Goal: Task Accomplishment & Management: Manage account settings

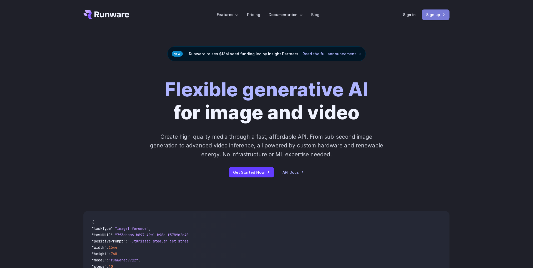
click at [435, 16] on link "Sign up" at bounding box center [436, 14] width 28 height 10
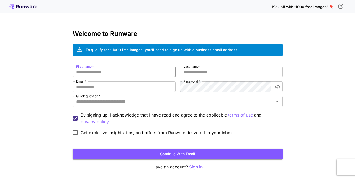
click at [115, 71] on input "First name   *" at bounding box center [124, 72] width 103 height 11
drag, startPoint x: 87, startPoint y: 71, endPoint x: 119, endPoint y: 75, distance: 32.0
click at [119, 75] on input "**********" at bounding box center [124, 72] width 103 height 11
type input "****"
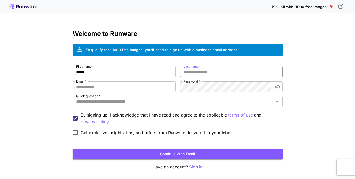
click at [195, 73] on input "Last name   *" at bounding box center [231, 72] width 103 height 11
paste input "*****"
type input "*****"
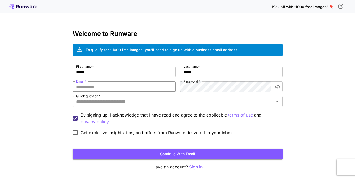
click at [114, 88] on input "Email   *" at bounding box center [124, 86] width 103 height 11
type input "**********"
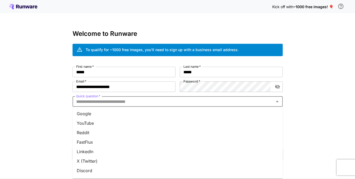
click at [119, 102] on input "Quick question   *" at bounding box center [173, 101] width 198 height 7
click at [113, 113] on li "Google" at bounding box center [178, 113] width 210 height 9
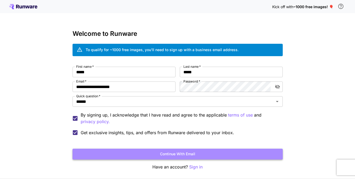
click at [190, 152] on button "Continue with email" at bounding box center [178, 153] width 210 height 11
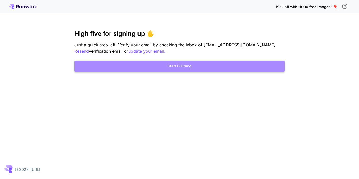
click at [185, 63] on button "Start Building" at bounding box center [179, 66] width 210 height 11
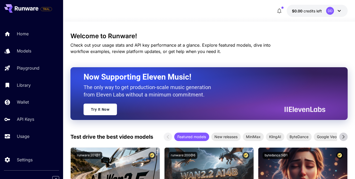
scroll to position [79, 0]
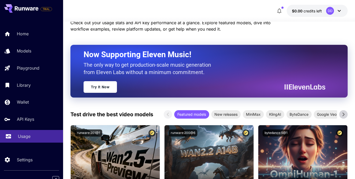
click at [30, 136] on div "Usage" at bounding box center [38, 136] width 41 height 6
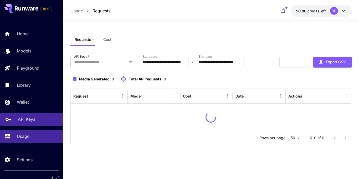
click at [28, 119] on p "API Keys" at bounding box center [26, 119] width 17 height 6
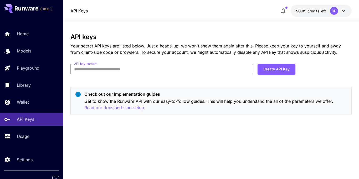
click at [121, 70] on input "API key name   *" at bounding box center [161, 69] width 183 height 11
type input "*"
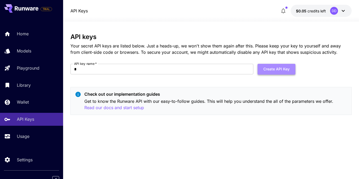
click at [272, 69] on button "Create API Key" at bounding box center [277, 69] width 38 height 11
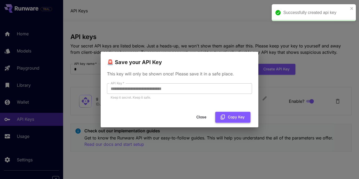
click at [229, 114] on button "Copy Key" at bounding box center [232, 116] width 35 height 11
click at [223, 114] on icon "button" at bounding box center [223, 117] width 6 height 6
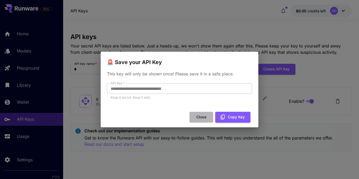
click at [207, 114] on button "Close" at bounding box center [202, 116] width 24 height 11
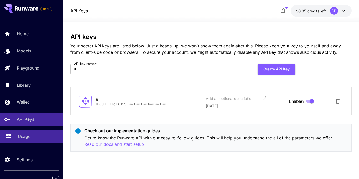
click at [24, 134] on p "Usage" at bounding box center [24, 136] width 13 height 6
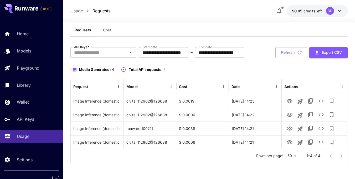
scroll to position [26, 0]
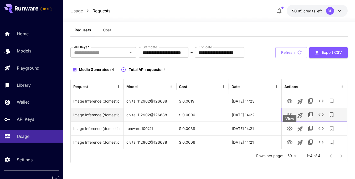
click at [291, 115] on icon "View" at bounding box center [290, 115] width 6 height 4
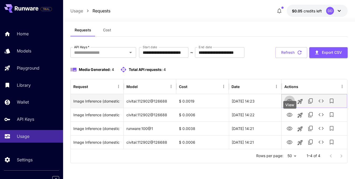
click at [288, 102] on icon "View" at bounding box center [290, 101] width 6 height 6
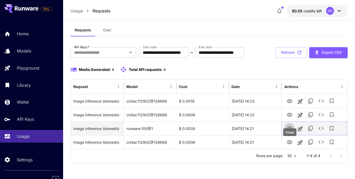
click at [288, 129] on icon "View" at bounding box center [290, 128] width 6 height 6
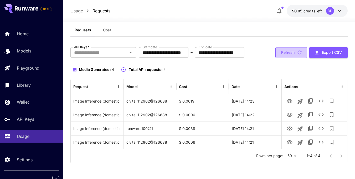
click at [298, 53] on icon "button" at bounding box center [300, 52] width 6 height 6
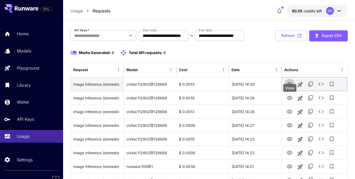
click at [291, 87] on icon "View" at bounding box center [290, 84] width 6 height 6
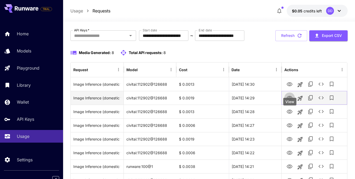
click at [290, 100] on icon "View" at bounding box center [290, 98] width 6 height 4
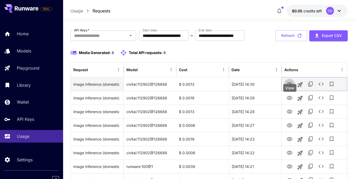
click at [290, 87] on icon "View" at bounding box center [290, 84] width 6 height 6
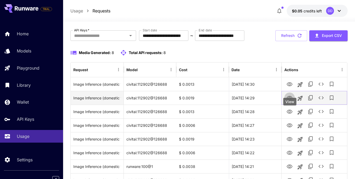
click at [293, 101] on icon "View" at bounding box center [290, 98] width 6 height 6
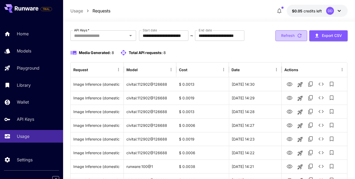
click at [289, 41] on button "Refresh" at bounding box center [292, 35] width 32 height 11
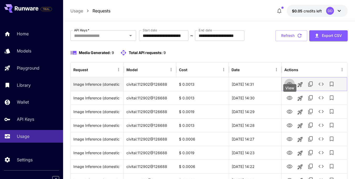
click at [290, 86] on icon "View" at bounding box center [290, 84] width 6 height 4
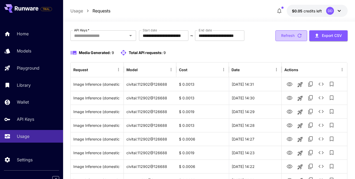
click at [292, 41] on button "Refresh" at bounding box center [292, 35] width 32 height 11
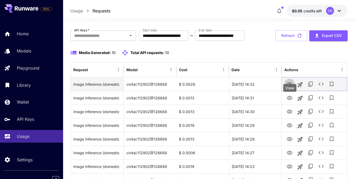
click at [289, 89] on button "View" at bounding box center [289, 83] width 11 height 11
click at [287, 87] on icon "View" at bounding box center [290, 84] width 6 height 6
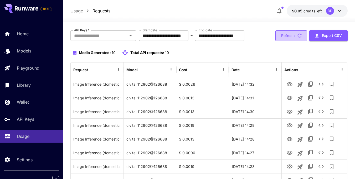
click at [280, 41] on button "Refresh" at bounding box center [292, 35] width 32 height 11
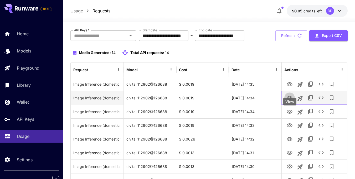
click at [291, 101] on icon "View" at bounding box center [290, 98] width 6 height 6
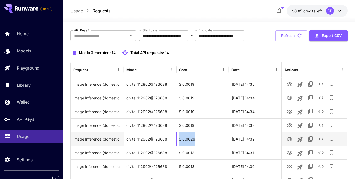
drag, startPoint x: 201, startPoint y: 155, endPoint x: 180, endPoint y: 155, distance: 21.3
click at [180, 145] on div "$ 0.0026" at bounding box center [202, 139] width 53 height 14
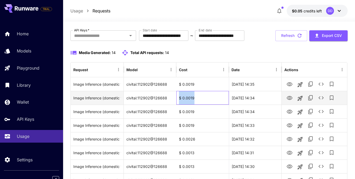
drag, startPoint x: 202, startPoint y: 113, endPoint x: 180, endPoint y: 113, distance: 22.1
click at [180, 104] on div "$ 0.0019" at bounding box center [202, 98] width 53 height 14
copy div "$ 0.0019"
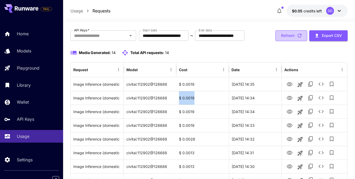
click at [281, 41] on button "Refresh" at bounding box center [292, 35] width 32 height 11
click at [288, 41] on button "Refresh" at bounding box center [292, 35] width 32 height 11
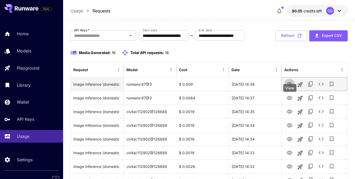
click at [291, 86] on icon "View" at bounding box center [290, 84] width 6 height 4
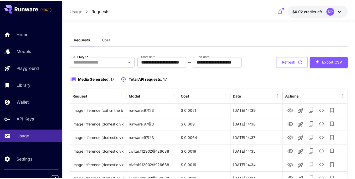
scroll to position [26, 0]
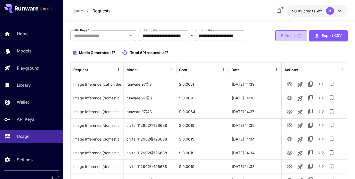
click at [296, 41] on button "Refresh" at bounding box center [292, 35] width 32 height 11
click at [288, 41] on button "Refresh" at bounding box center [292, 35] width 32 height 11
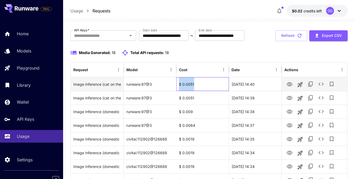
drag, startPoint x: 198, startPoint y: 101, endPoint x: 176, endPoint y: 101, distance: 22.1
click at [176, 91] on div "$ 0.0051" at bounding box center [202, 84] width 53 height 14
copy div "$ 0.0051"
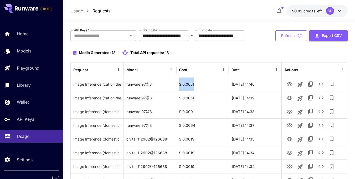
click at [295, 41] on button "Refresh" at bounding box center [292, 35] width 32 height 11
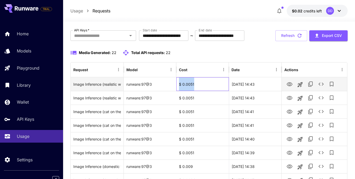
drag, startPoint x: 200, startPoint y: 100, endPoint x: 160, endPoint y: 103, distance: 39.8
click at [160, 91] on div "Image Inference (realistic women in sexy dress logo style, high resolution, pro…" at bounding box center [209, 84] width 277 height 14
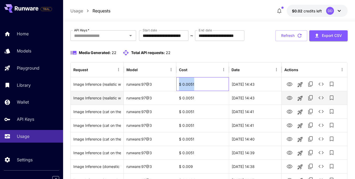
copy div "$ 0.0051"
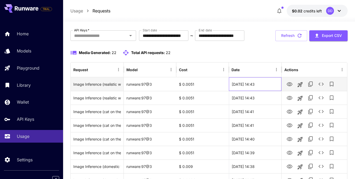
click at [262, 91] on div "[DATE] 14:43" at bounding box center [255, 84] width 53 height 14
drag, startPoint x: 283, startPoint y: 103, endPoint x: 285, endPoint y: 107, distance: 4.1
click at [284, 91] on div at bounding box center [315, 84] width 66 height 14
click at [289, 86] on icon "View" at bounding box center [290, 84] width 6 height 4
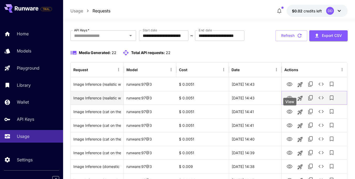
click at [291, 100] on icon "View" at bounding box center [290, 98] width 6 height 4
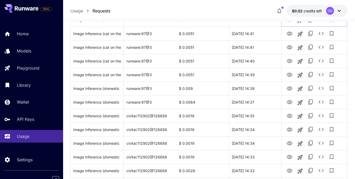
scroll to position [36, 0]
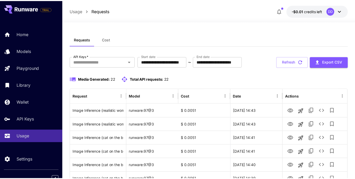
scroll to position [36, 0]
